Goal: Information Seeking & Learning: Learn about a topic

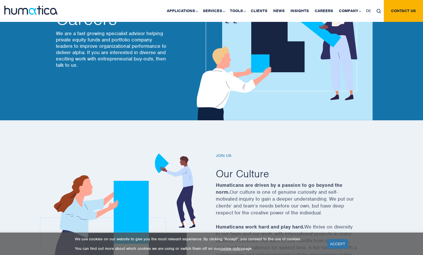
scroll to position [74, 0]
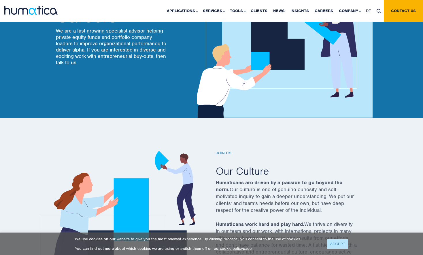
click at [335, 245] on link "ACCEPT" at bounding box center [337, 244] width 21 height 10
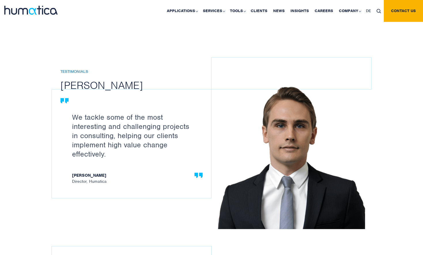
scroll to position [625, 0]
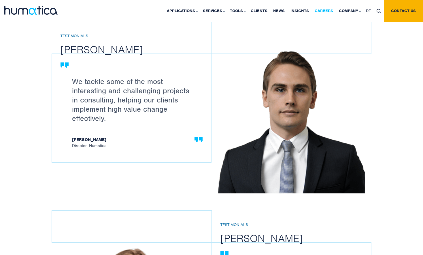
click at [326, 13] on link "Careers" at bounding box center [324, 11] width 24 height 22
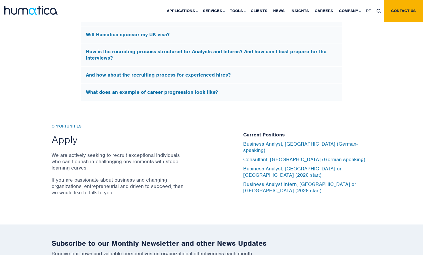
scroll to position [1824, 0]
